Goal: Transaction & Acquisition: Obtain resource

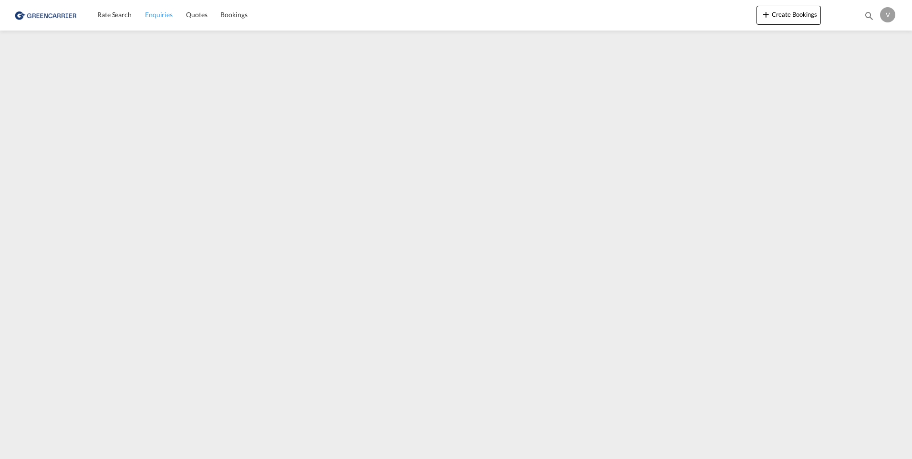
click at [163, 15] on span "Enquiries" at bounding box center [159, 14] width 28 height 8
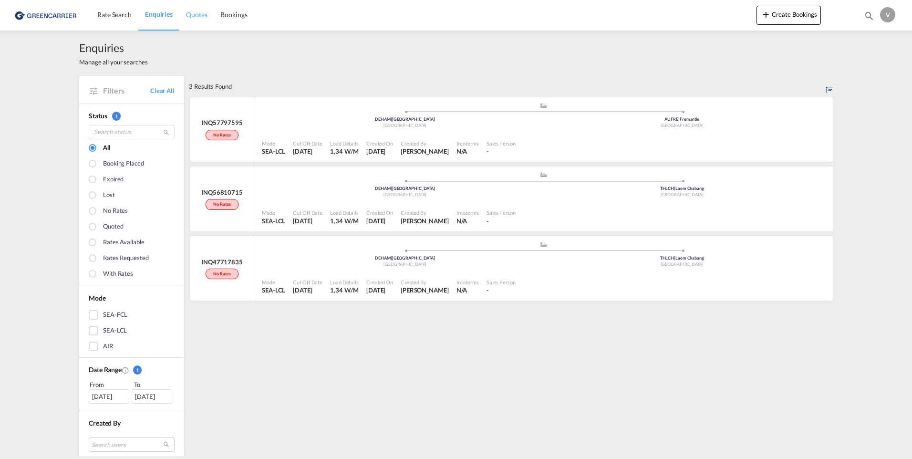
click at [203, 18] on span "Quotes" at bounding box center [196, 14] width 21 height 8
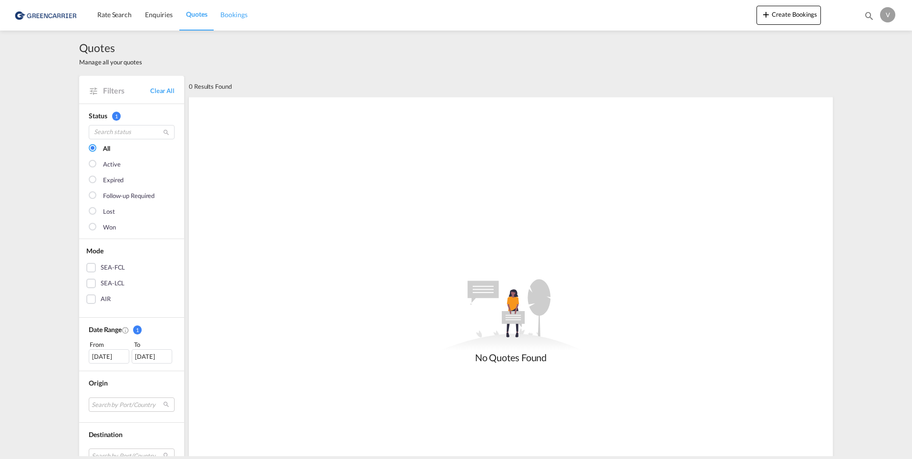
click at [232, 14] on span "Bookings" at bounding box center [233, 14] width 27 height 8
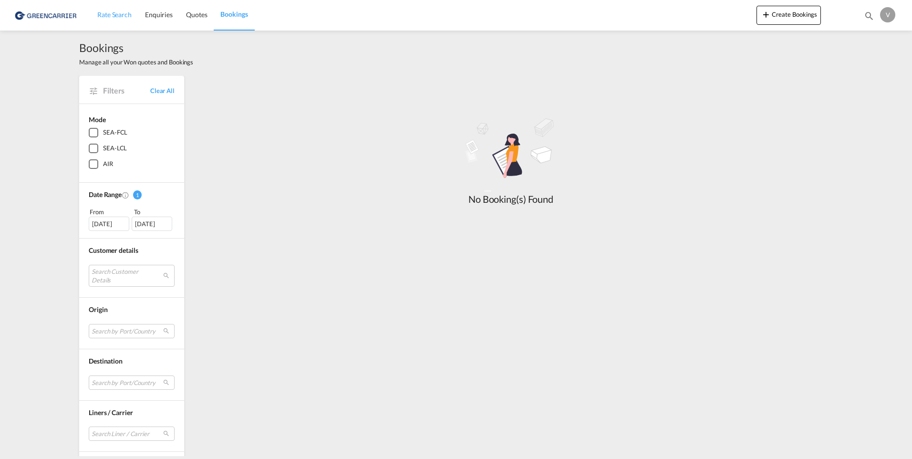
click at [105, 7] on link "Rate Search" at bounding box center [115, 15] width 48 height 31
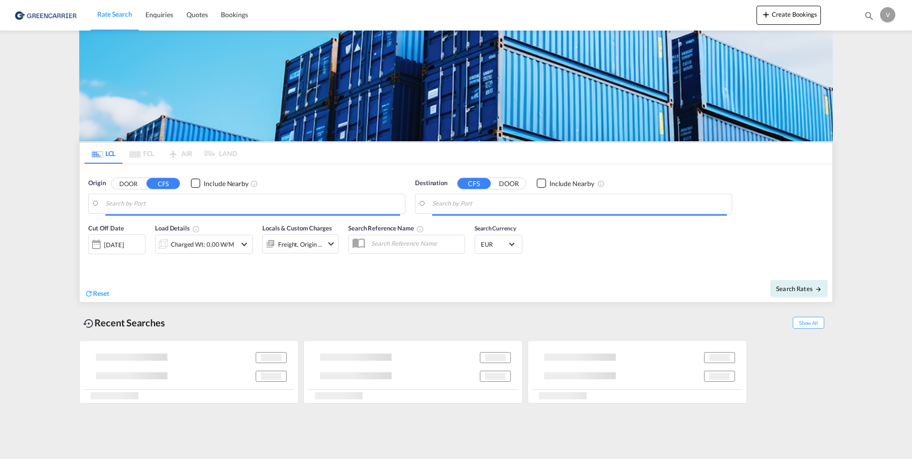
type input "[GEOGRAPHIC_DATA], [GEOGRAPHIC_DATA]"
type input "Fremantle, AUFRE"
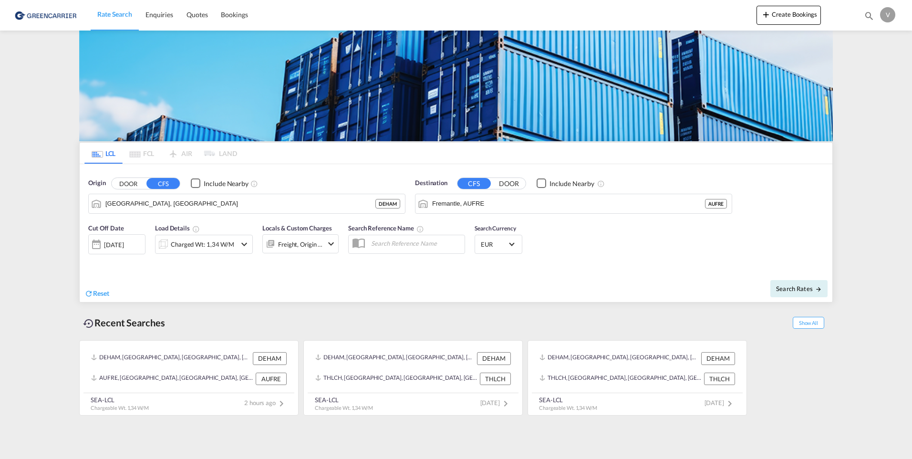
click at [134, 156] on md-pagination-wrapper "LCL FCL AIR LAND" at bounding box center [160, 153] width 153 height 21
click at [192, 157] on md-pagination-wrapper "LCL FCL AIR LAND" at bounding box center [160, 153] width 153 height 21
click at [225, 157] on md-pagination-wrapper "LCL FCL AIR LAND" at bounding box center [160, 153] width 153 height 21
click at [800, 13] on button "Create Bookings" at bounding box center [789, 15] width 64 height 19
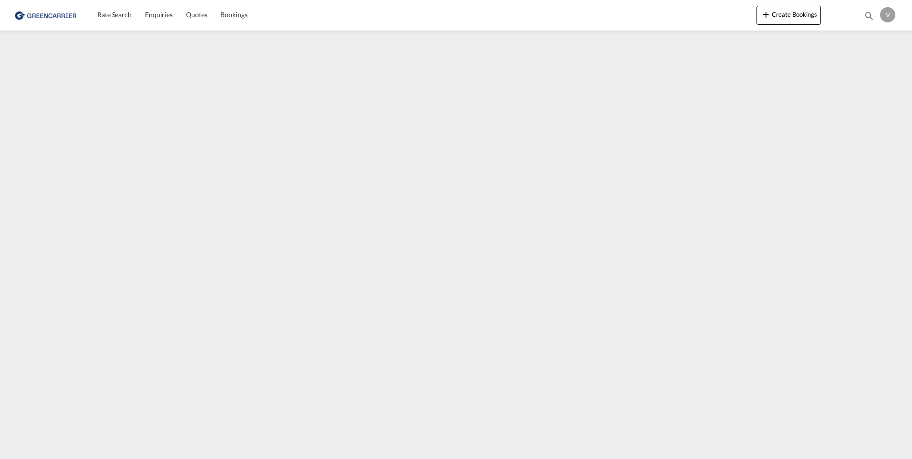
click at [890, 13] on div "V" at bounding box center [887, 14] width 15 height 15
click at [867, 16] on md-backdrop at bounding box center [456, 229] width 912 height 459
click at [867, 16] on md-icon "icon-magnify" at bounding box center [869, 15] width 10 height 10
